Goal: Task Accomplishment & Management: Complete application form

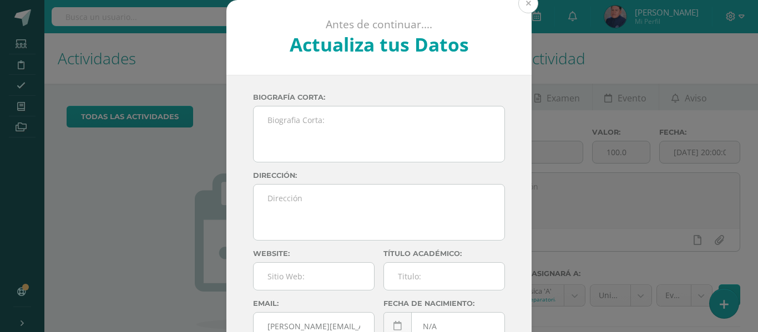
click at [524, 7] on button at bounding box center [528, 3] width 20 height 20
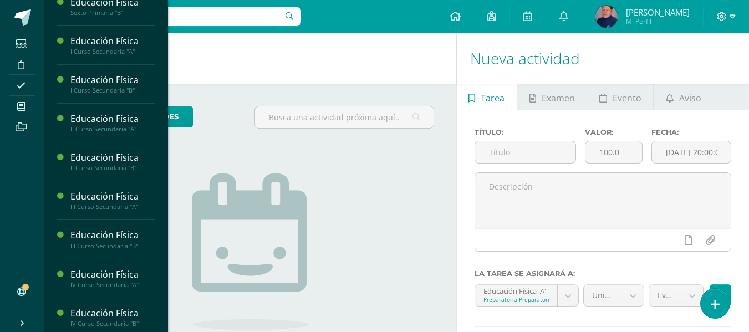
scroll to position [656, 0]
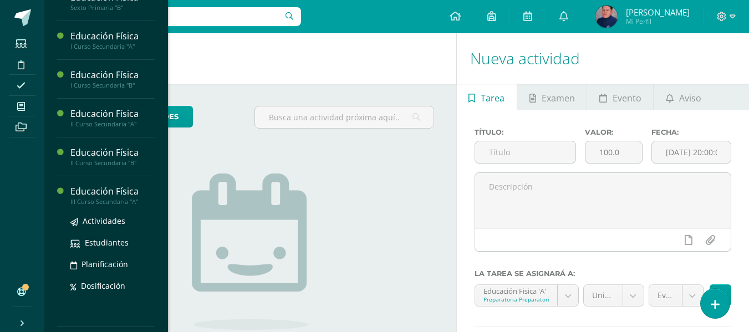
click at [115, 192] on div "Educación Física" at bounding box center [112, 191] width 84 height 13
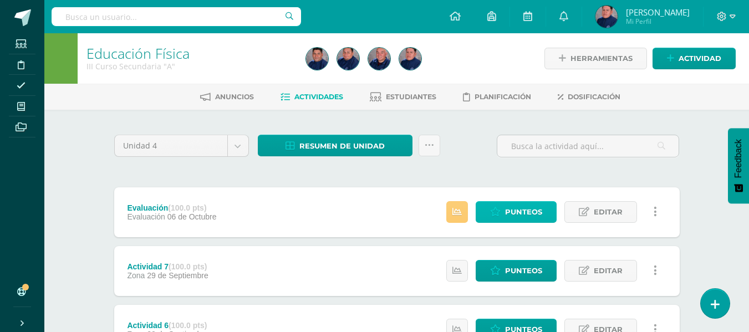
click at [513, 214] on span "Punteos" at bounding box center [523, 212] width 37 height 21
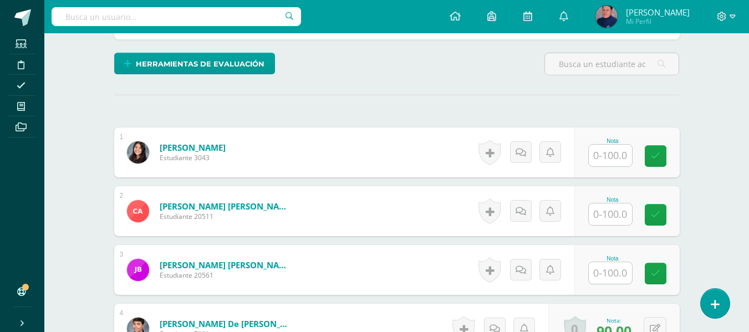
scroll to position [295, 0]
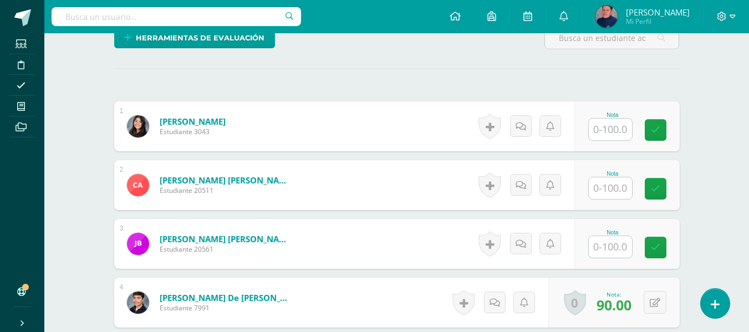
click at [601, 130] on input "text" at bounding box center [610, 130] width 43 height 22
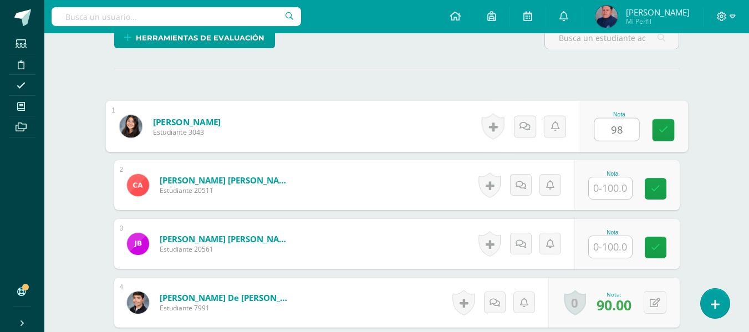
type input "98"
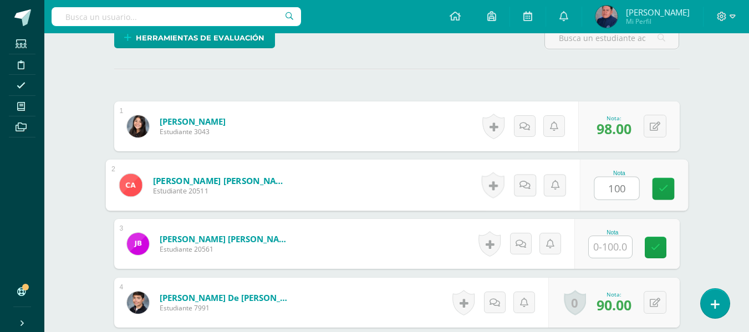
type input "100"
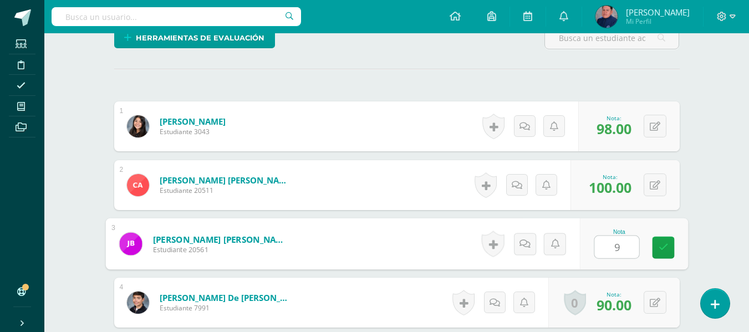
type input "95"
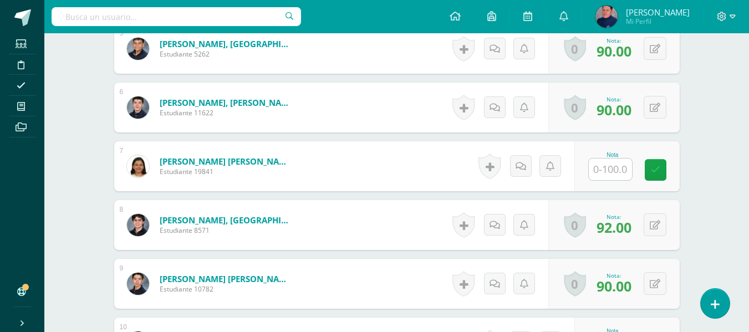
scroll to position [627, 0]
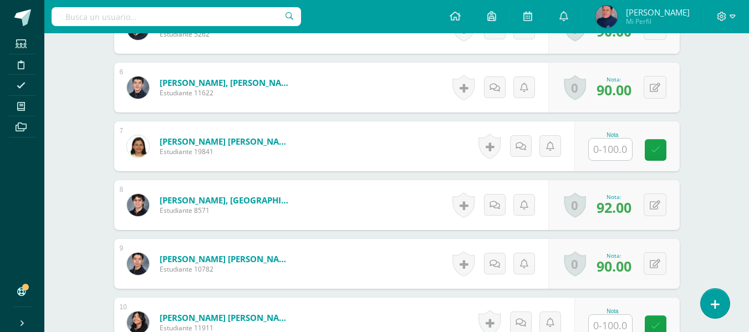
click at [614, 145] on input "text" at bounding box center [610, 150] width 43 height 22
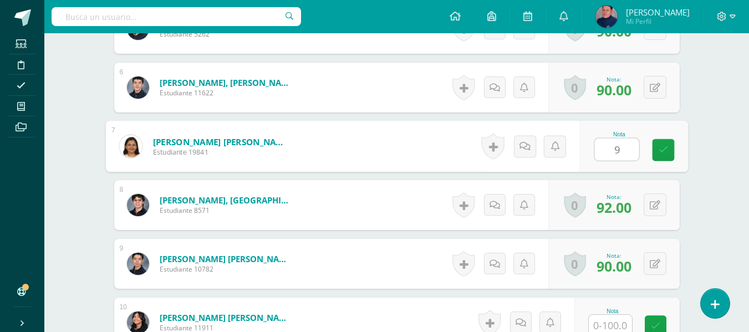
type input "95"
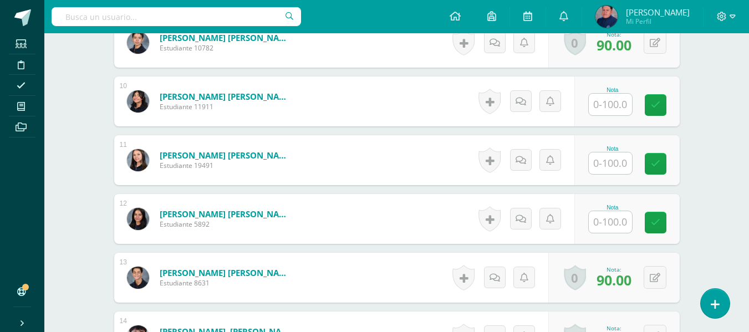
scroll to position [849, 0]
click at [615, 109] on input "text" at bounding box center [610, 104] width 43 height 22
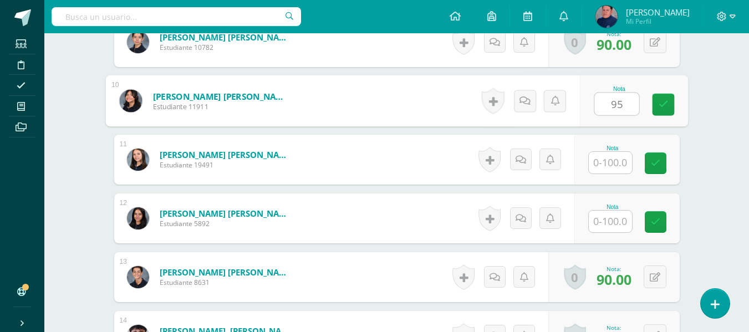
type input "95"
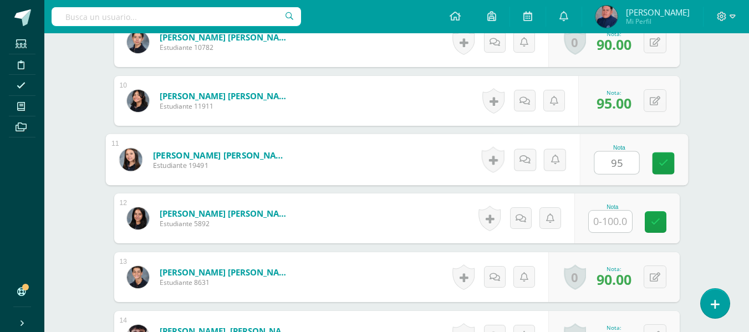
type input "95"
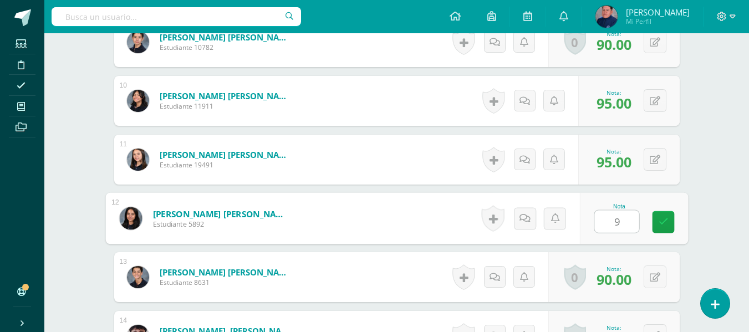
type input "95"
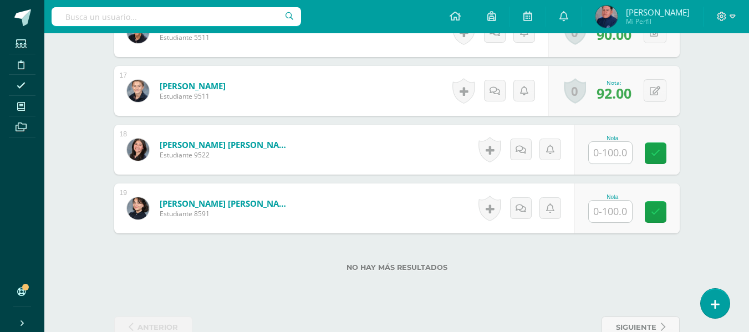
scroll to position [1293, 0]
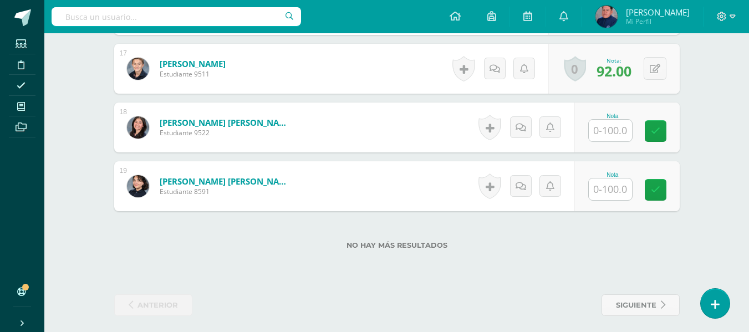
click at [617, 125] on input "text" at bounding box center [610, 131] width 43 height 22
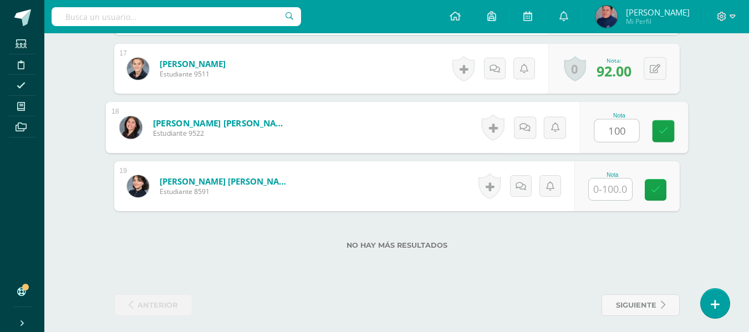
type input "100"
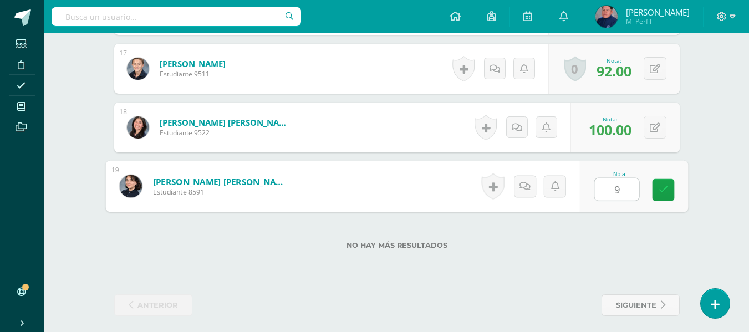
type input "95"
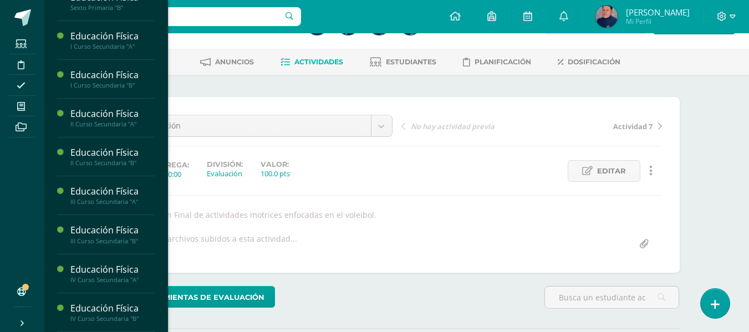
scroll to position [55, 0]
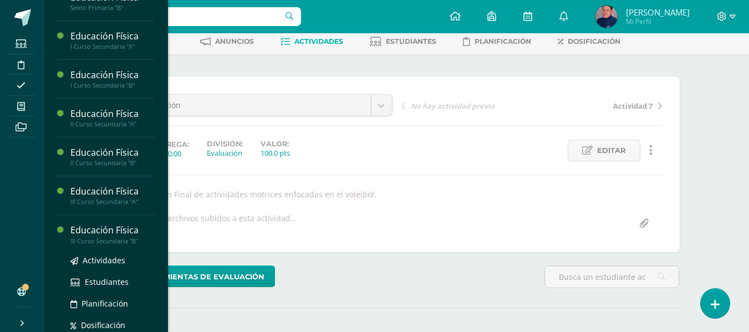
click at [104, 234] on div "Educación Física" at bounding box center [112, 230] width 84 height 13
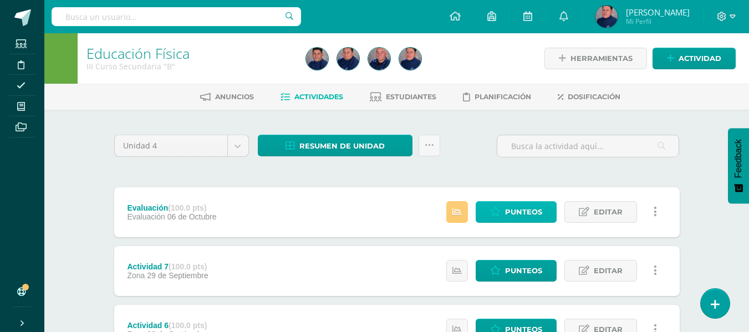
click at [510, 215] on span "Punteos" at bounding box center [523, 212] width 37 height 21
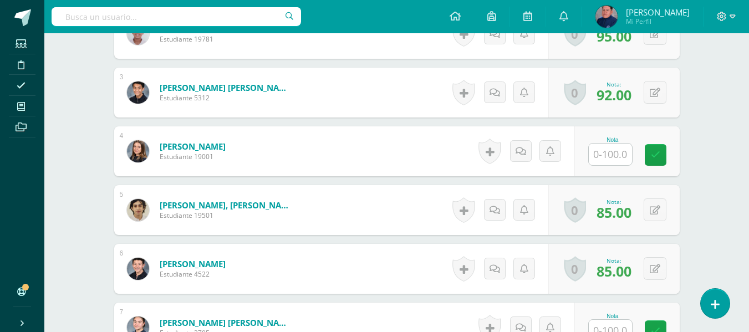
scroll to position [461, 0]
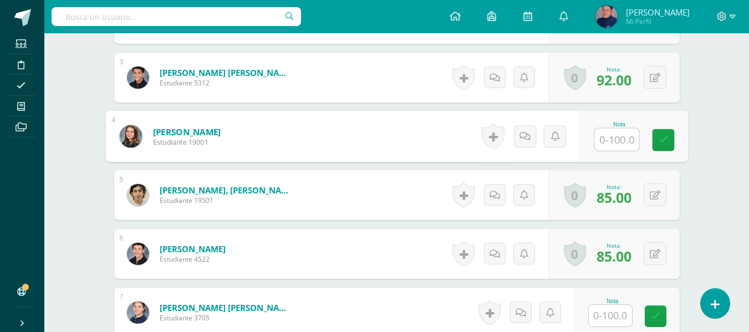
click at [602, 141] on input "text" at bounding box center [617, 140] width 44 height 22
type input "100"
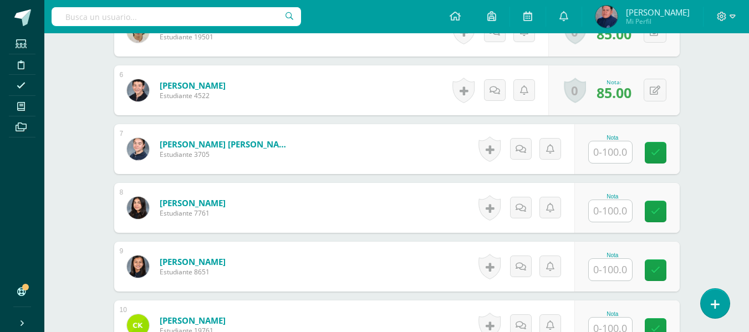
scroll to position [627, 0]
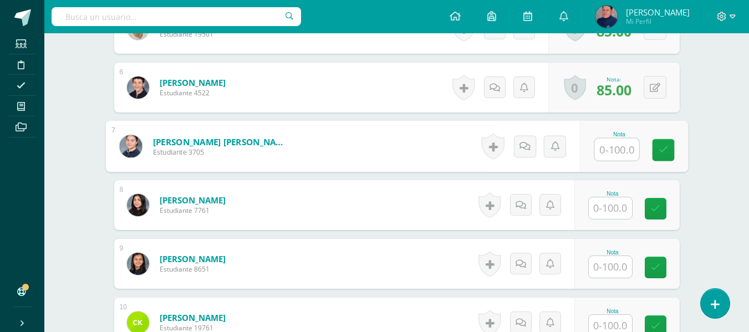
click at [611, 148] on input "text" at bounding box center [617, 150] width 44 height 22
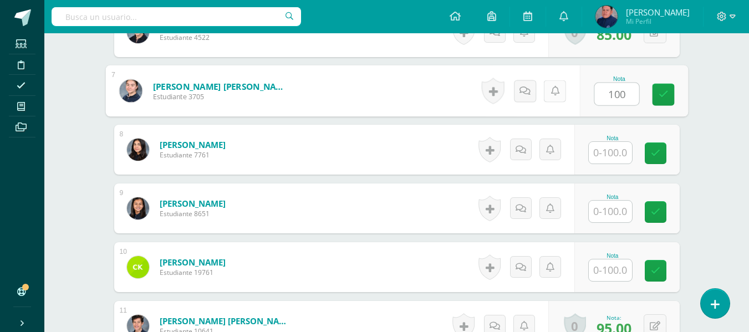
type input "100"
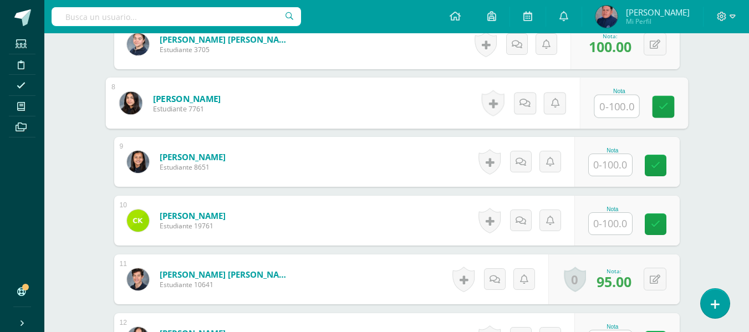
scroll to position [738, 0]
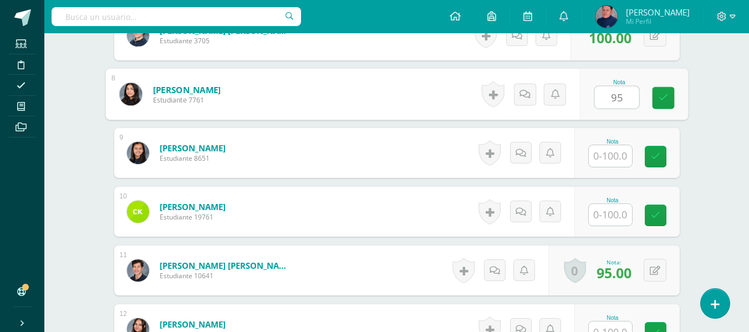
type input "95"
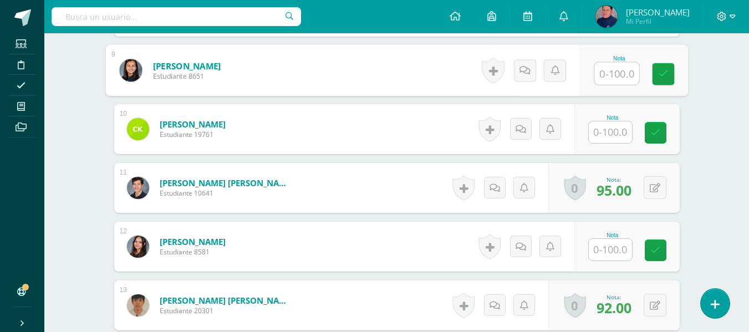
scroll to position [794, 0]
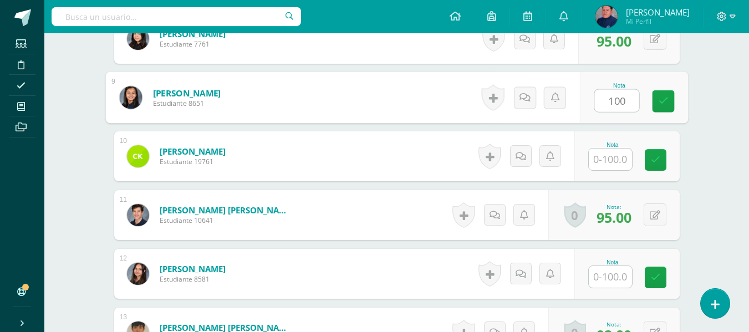
type input "100"
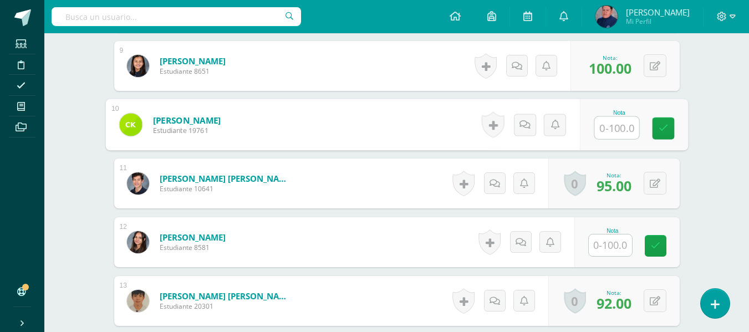
scroll to position [849, 0]
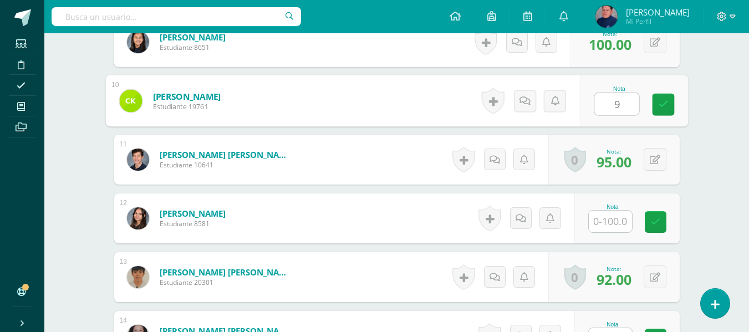
type input "95"
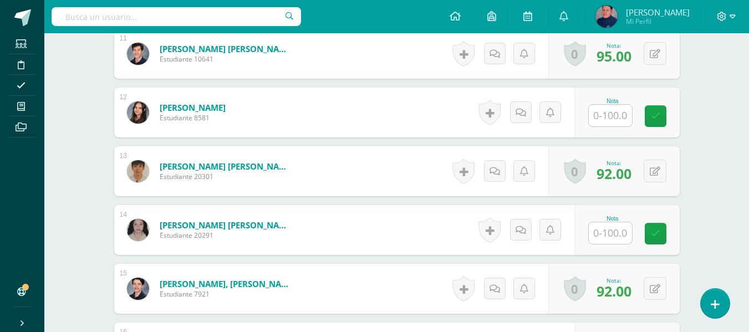
scroll to position [960, 0]
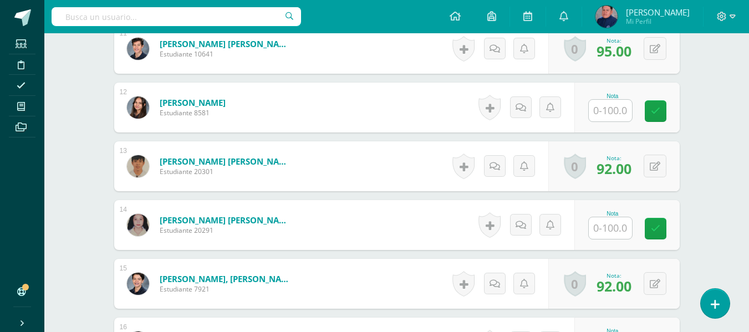
click at [602, 115] on input "text" at bounding box center [610, 111] width 43 height 22
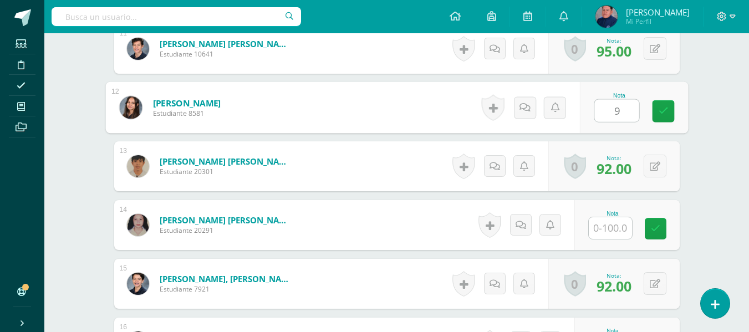
type input "95"
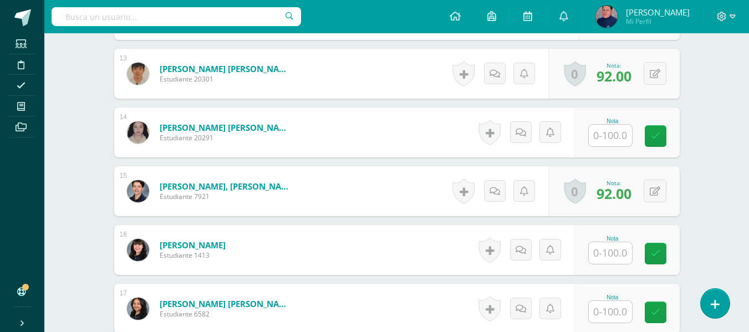
scroll to position [1071, 0]
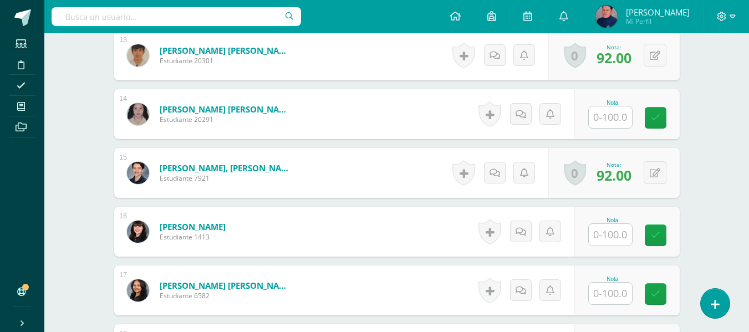
click at [612, 123] on input "text" at bounding box center [610, 117] width 43 height 22
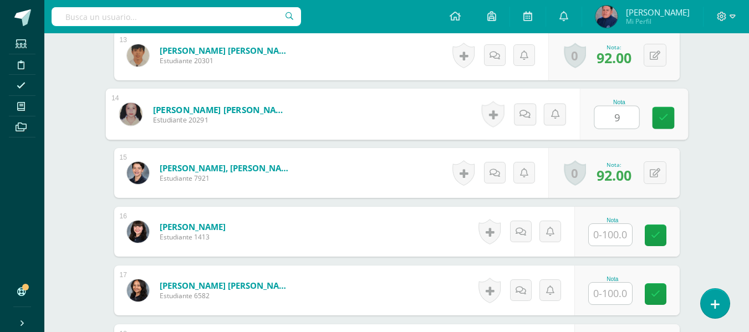
type input "95"
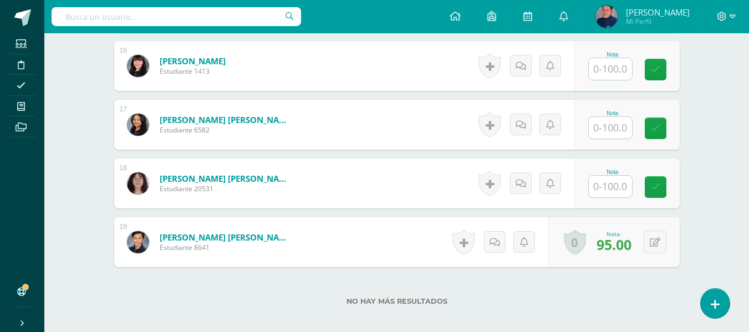
scroll to position [1237, 0]
click at [617, 75] on input "text" at bounding box center [610, 69] width 43 height 22
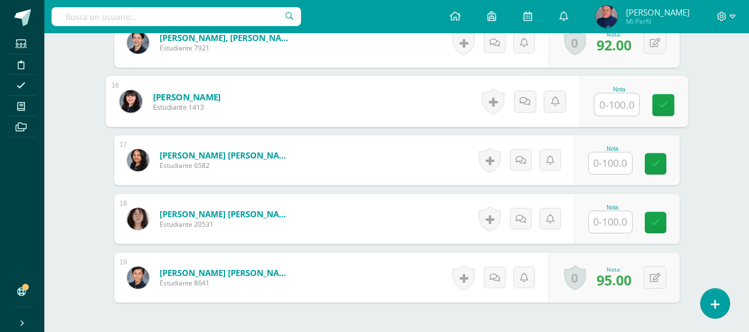
scroll to position [1182, 0]
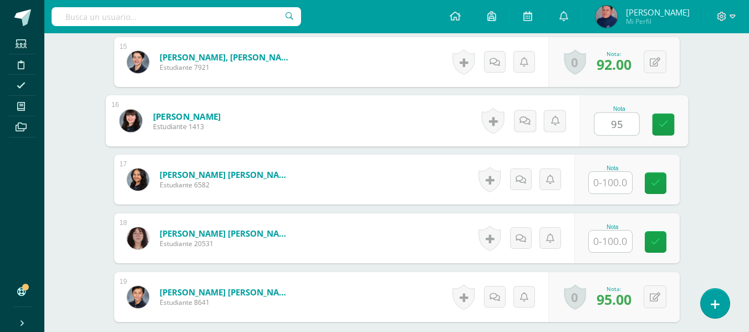
type input "95"
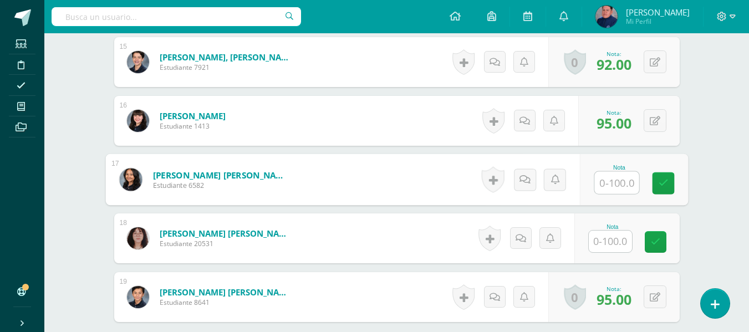
type input "5"
type input "95"
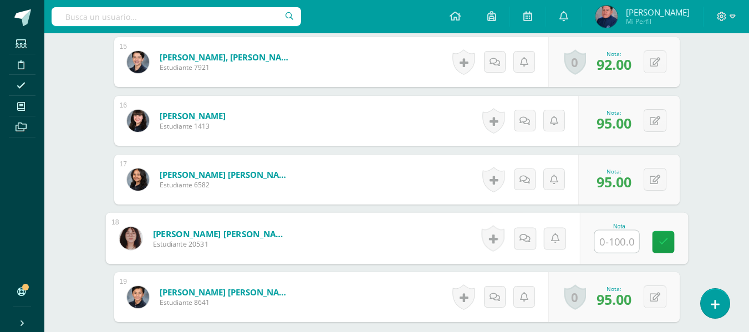
type input "1"
type input "95"
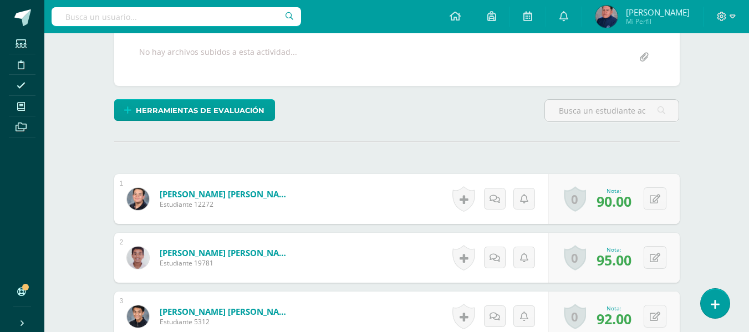
scroll to position [0, 0]
